Goal: Task Accomplishment & Management: Complete application form

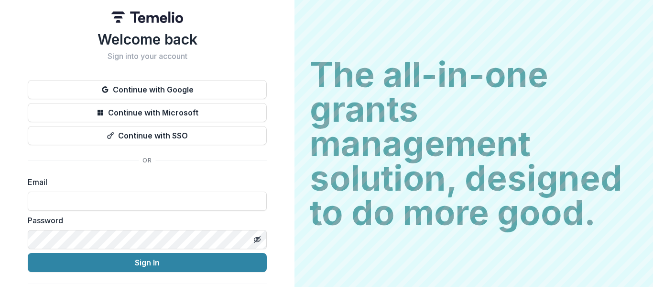
click at [181, 57] on h2 "Sign into your account" at bounding box center [147, 56] width 239 height 9
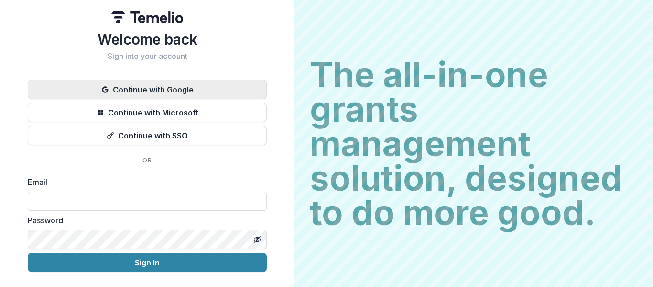
click at [184, 88] on button "Continue with Google" at bounding box center [147, 89] width 239 height 19
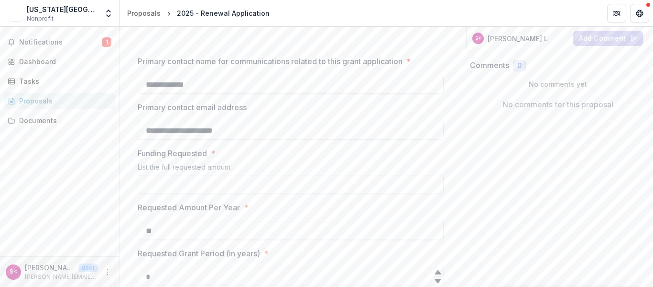
scroll to position [136, 0]
click at [83, 10] on div "[US_STATE][GEOGRAPHIC_DATA] on Law and Poverty Inc" at bounding box center [62, 9] width 71 height 10
click at [60, 11] on div "[US_STATE][GEOGRAPHIC_DATA] on Law and Poverty Inc" at bounding box center [62, 9] width 71 height 10
click at [69, 7] on div "New Mexico Center on Law and Poverty Inc" at bounding box center [62, 9] width 71 height 10
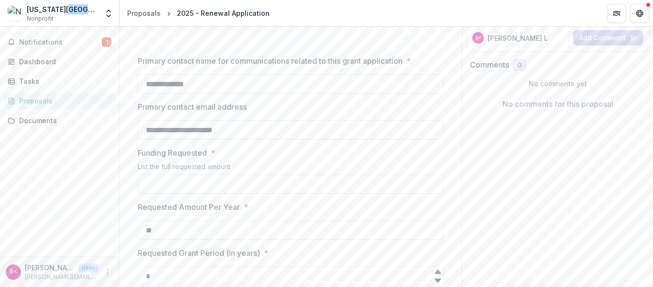
click at [48, 104] on div "Proposals" at bounding box center [63, 101] width 88 height 10
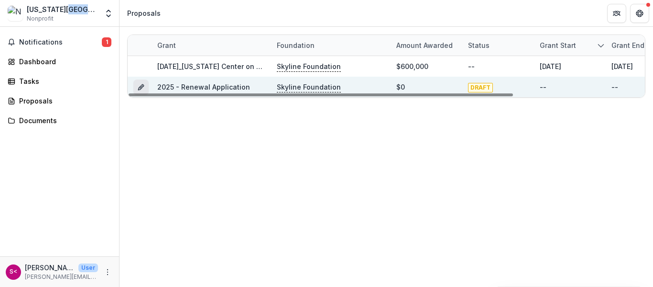
click at [140, 84] on icon "Grant 9e005611-9b0a-47ef-9b33-b6f15f6e96a2" at bounding box center [141, 87] width 8 height 8
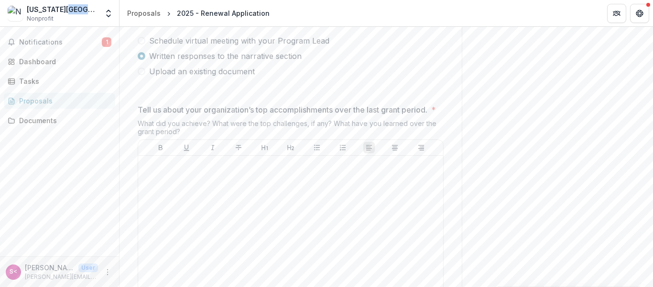
scroll to position [688, 0]
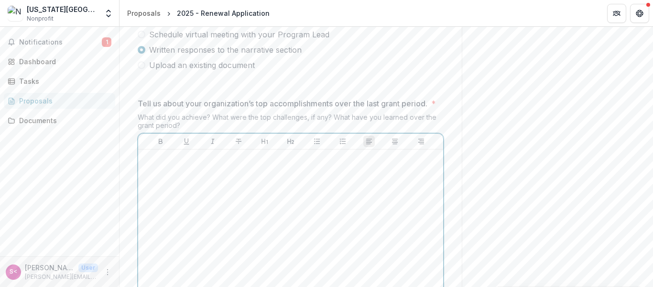
click at [209, 198] on div at bounding box center [291, 224] width 298 height 143
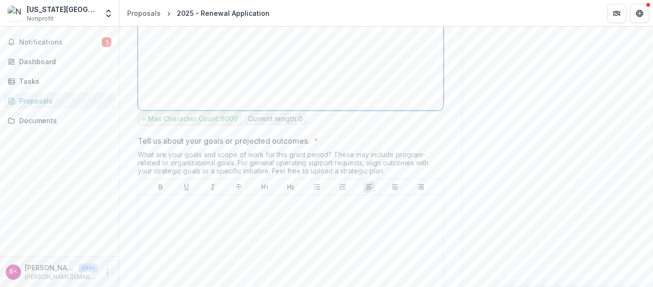
scroll to position [879, 0]
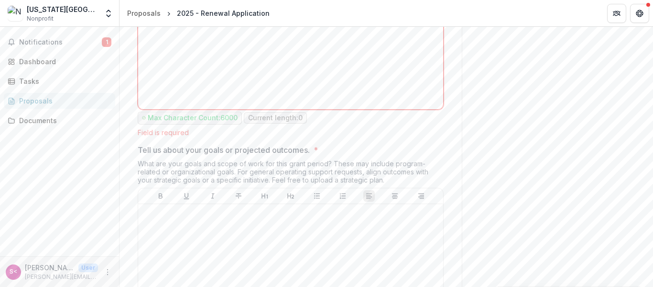
click at [149, 167] on div "Tell us about your goals or projected outcomes. * What are your goals and scope…" at bounding box center [291, 258] width 306 height 228
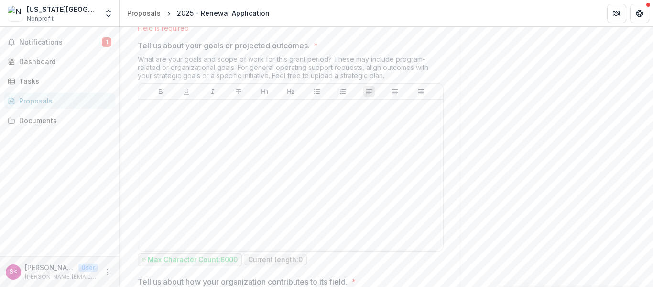
scroll to position [985, 0]
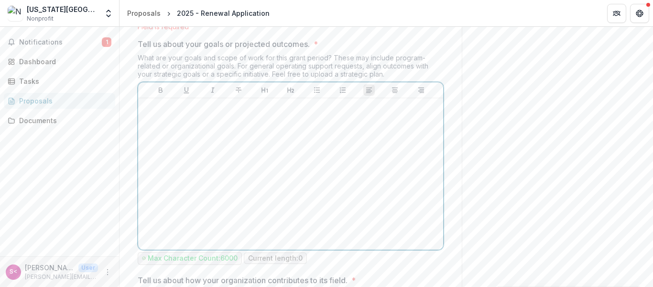
click at [149, 167] on div at bounding box center [291, 173] width 298 height 143
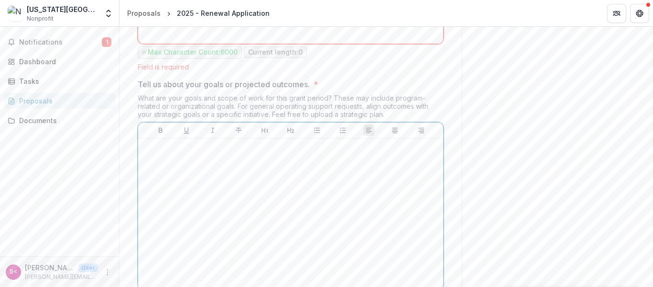
scroll to position [944, 0]
